Goal: Find specific page/section: Find specific page/section

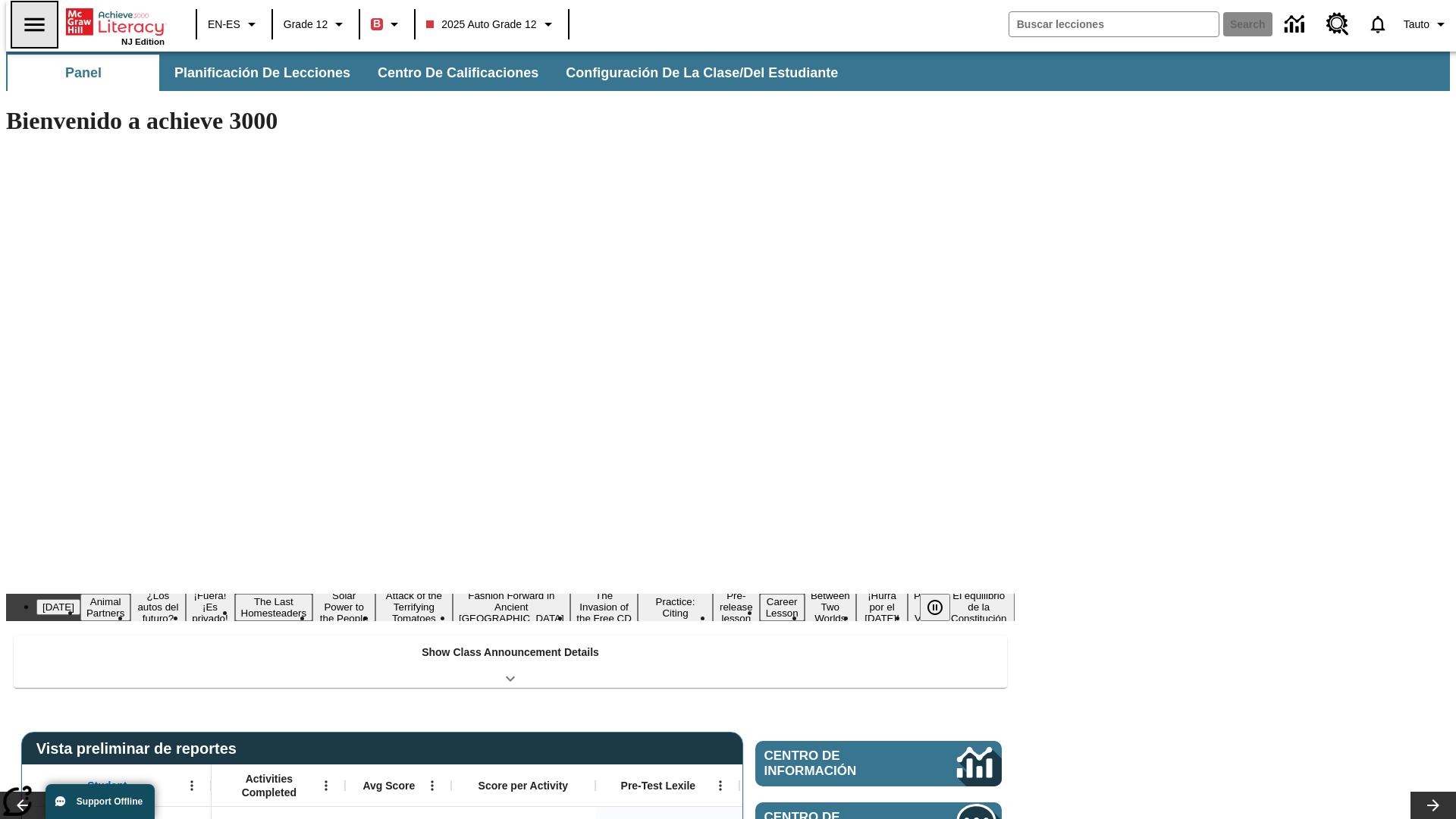
click at [28, 24] on icon "Abrir el menú lateral" at bounding box center [34, 24] width 20 height 14
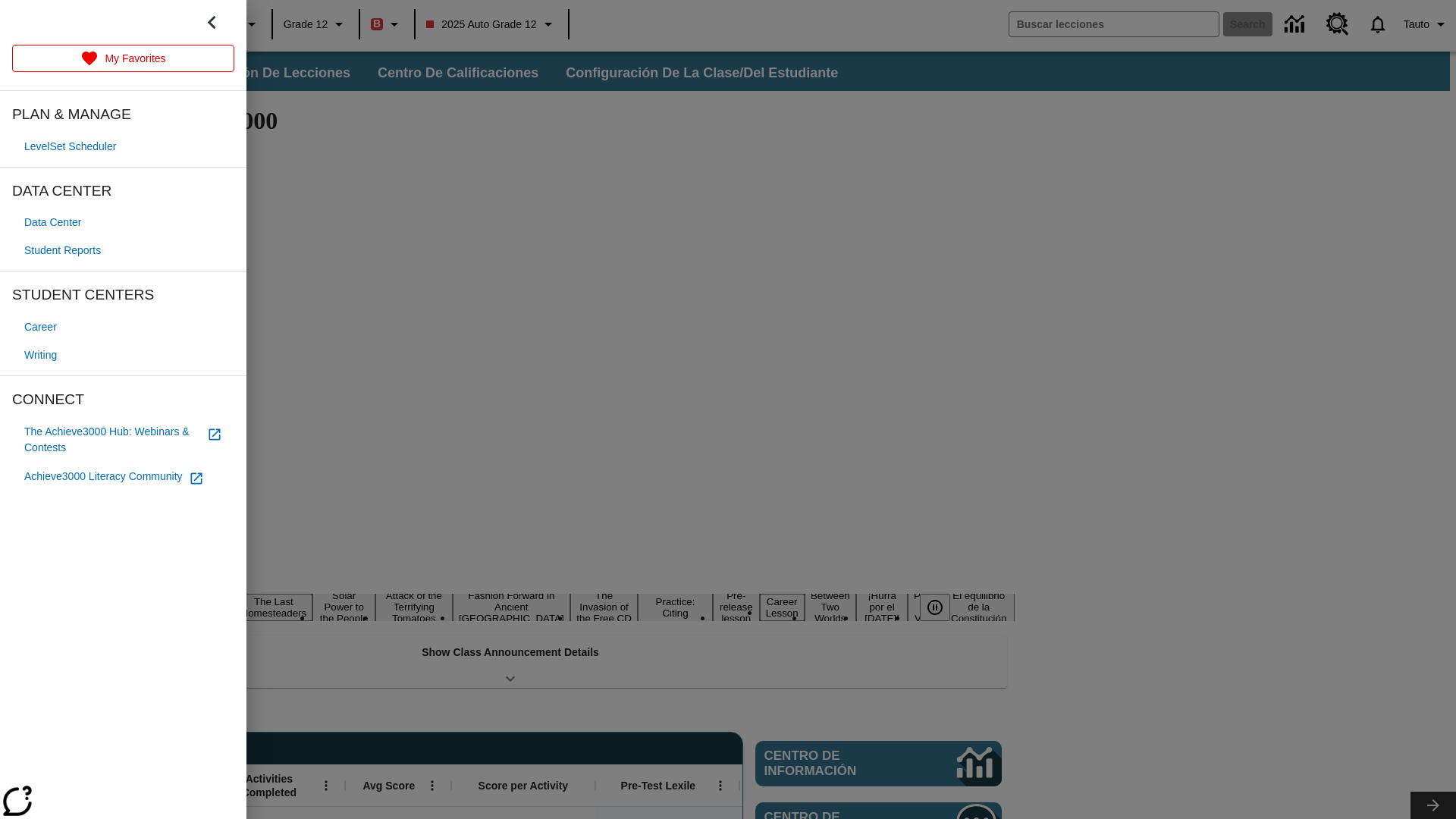
click at [65, 250] on span "Student Reports" at bounding box center [62, 251] width 77 height 16
